Goal: Information Seeking & Learning: Learn about a topic

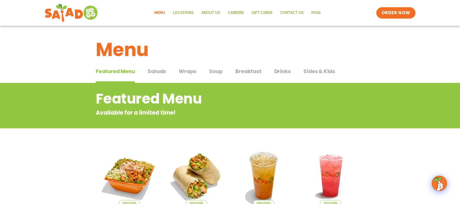
click at [243, 68] on span "Breakfast" at bounding box center [249, 71] width 26 height 8
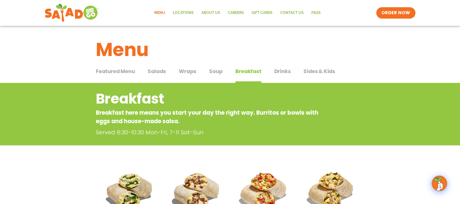
click at [187, 74] on span "Wraps" at bounding box center [188, 71] width 18 height 8
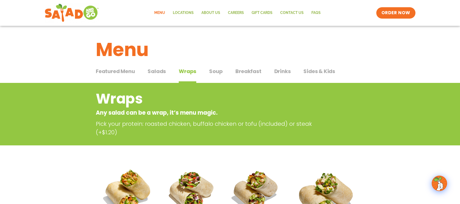
click at [157, 74] on span "Salads" at bounding box center [157, 71] width 18 height 8
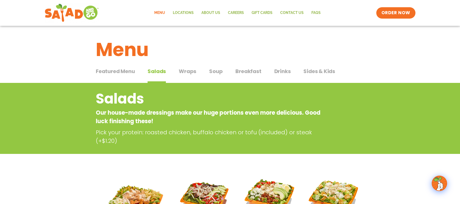
click at [281, 71] on span "Drinks" at bounding box center [283, 71] width 17 height 8
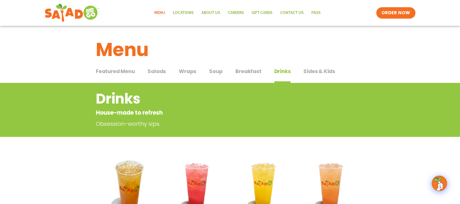
click at [312, 70] on span "Sides & Kids" at bounding box center [320, 71] width 32 height 8
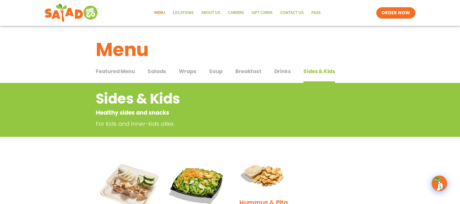
click at [154, 72] on span "Salads" at bounding box center [157, 71] width 18 height 8
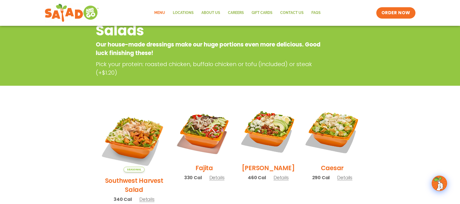
scroll to position [103, 0]
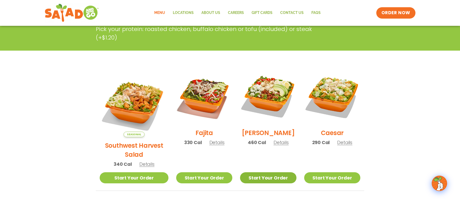
click at [265, 172] on link "Start Your Order" at bounding box center [268, 177] width 56 height 11
